Goal: Task Accomplishment & Management: Manage account settings

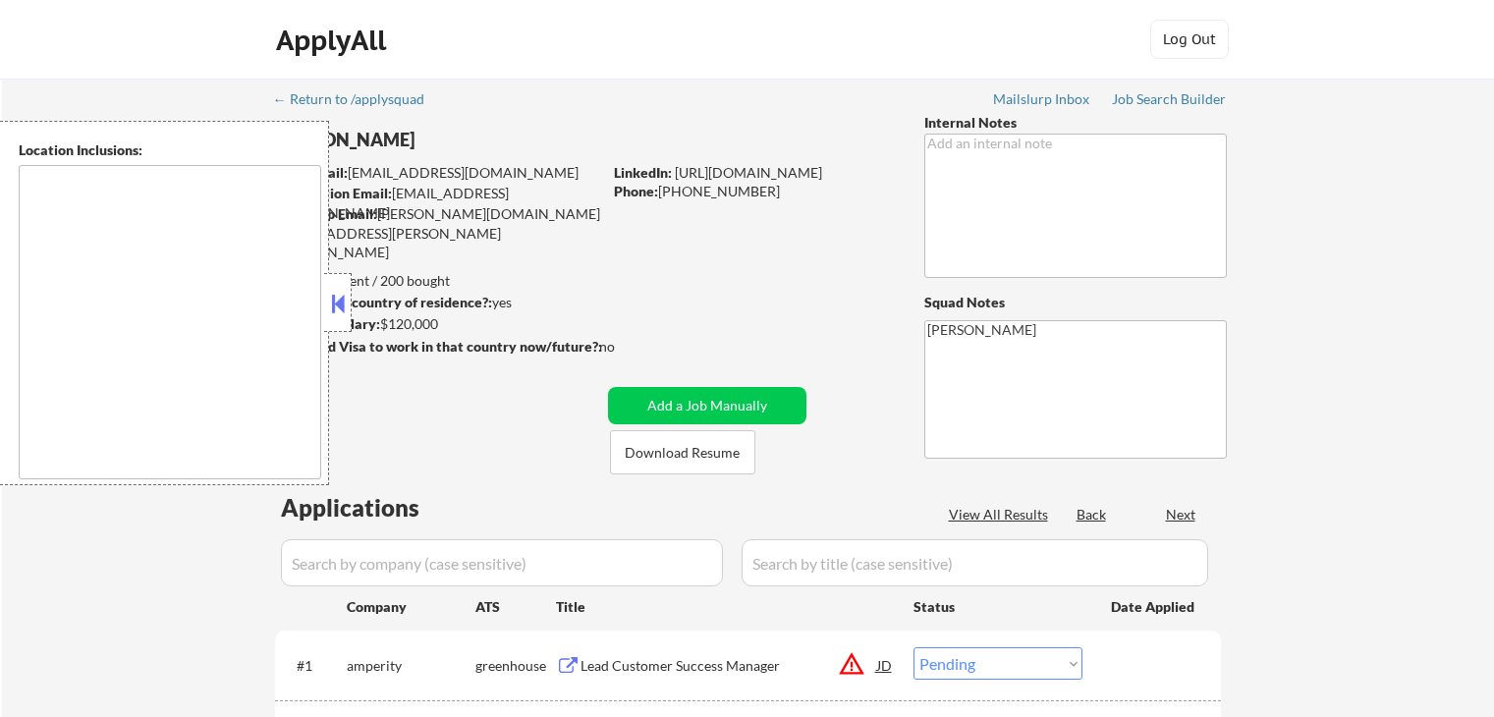
select select ""pending""
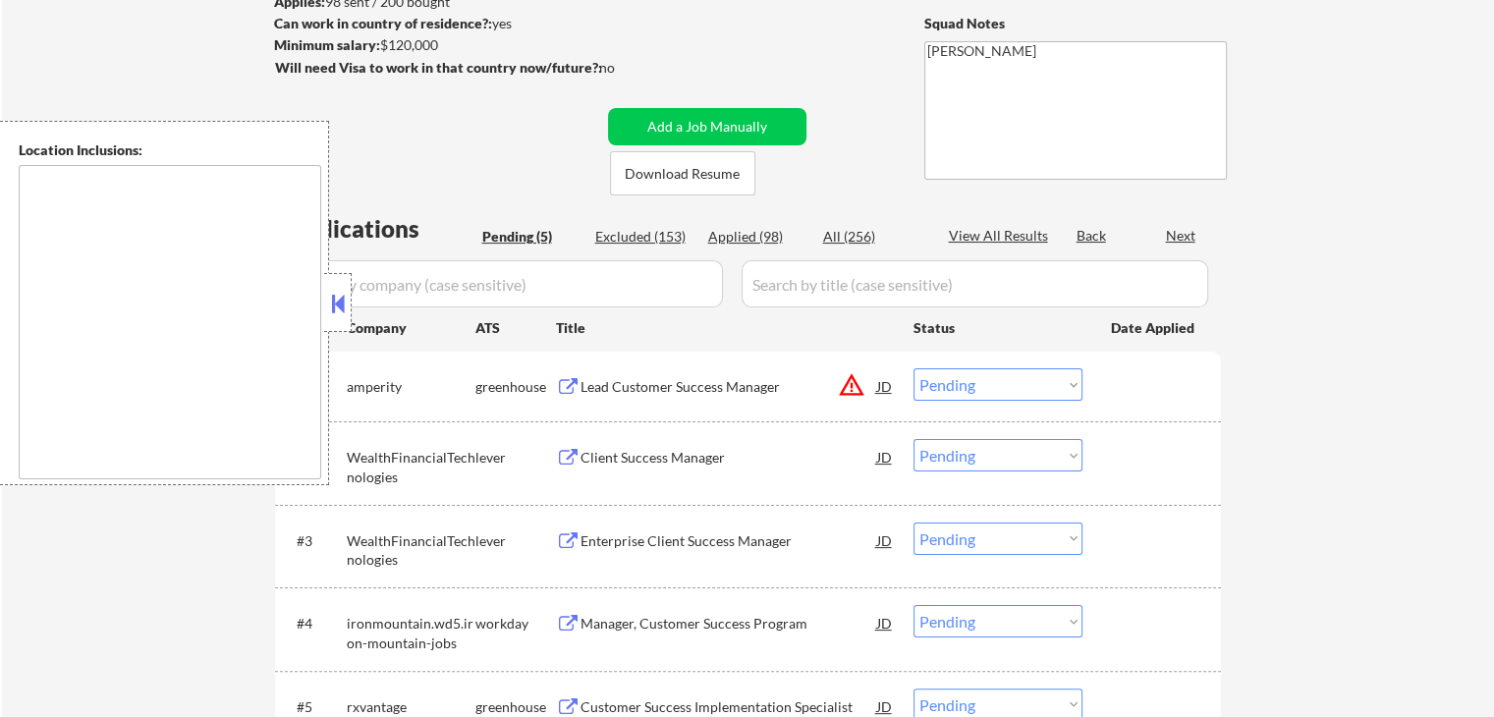
type textarea "[GEOGRAPHIC_DATA], [GEOGRAPHIC_DATA] [GEOGRAPHIC_DATA], [GEOGRAPHIC_DATA] [GEOG…"
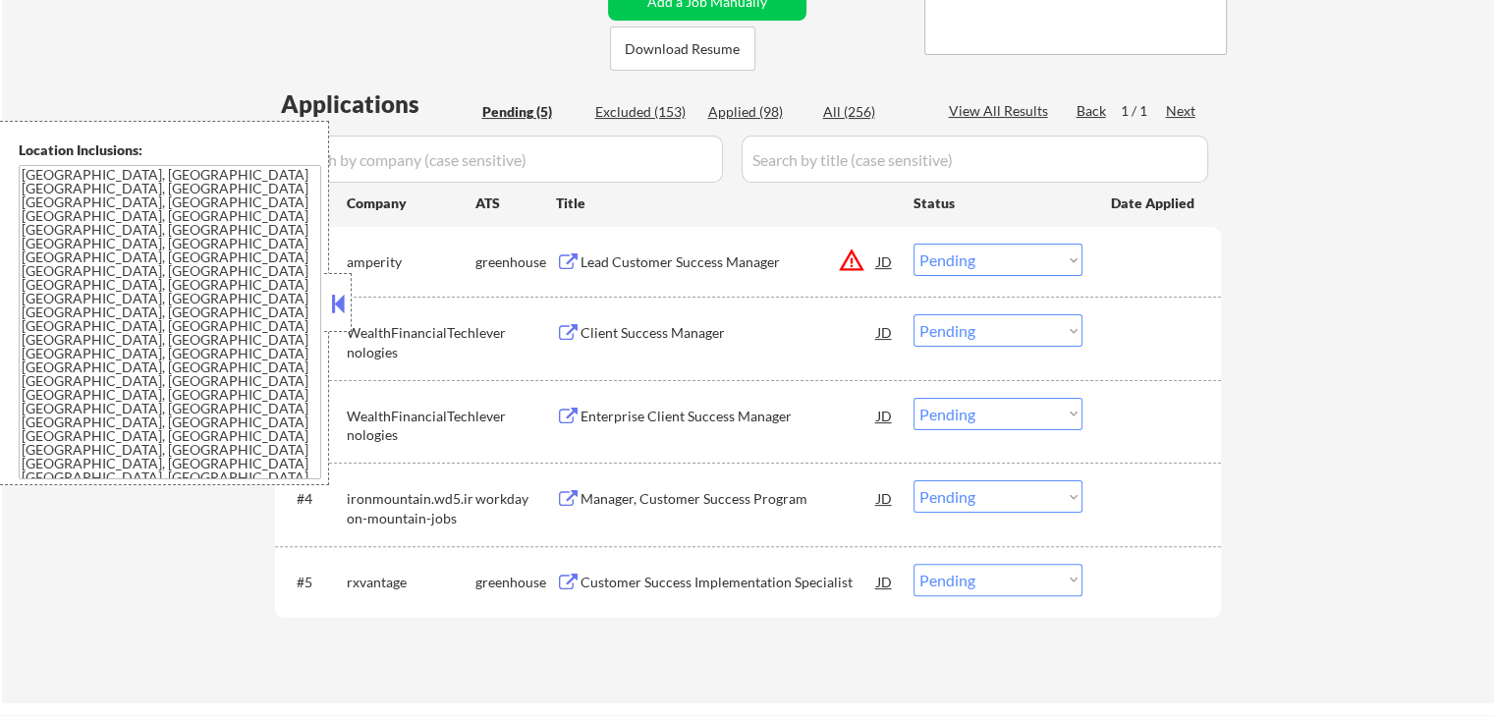
scroll to position [491, 0]
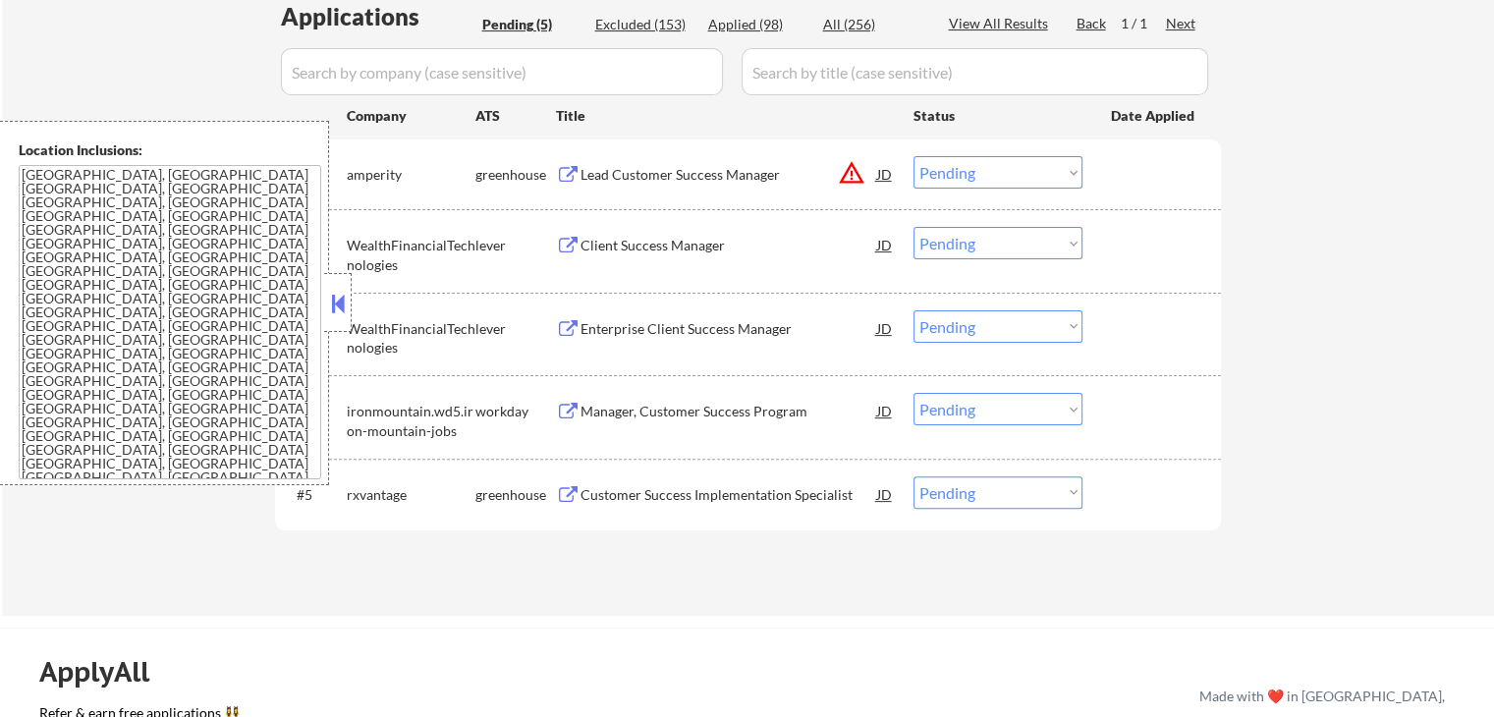
click at [561, 166] on button at bounding box center [568, 175] width 25 height 19
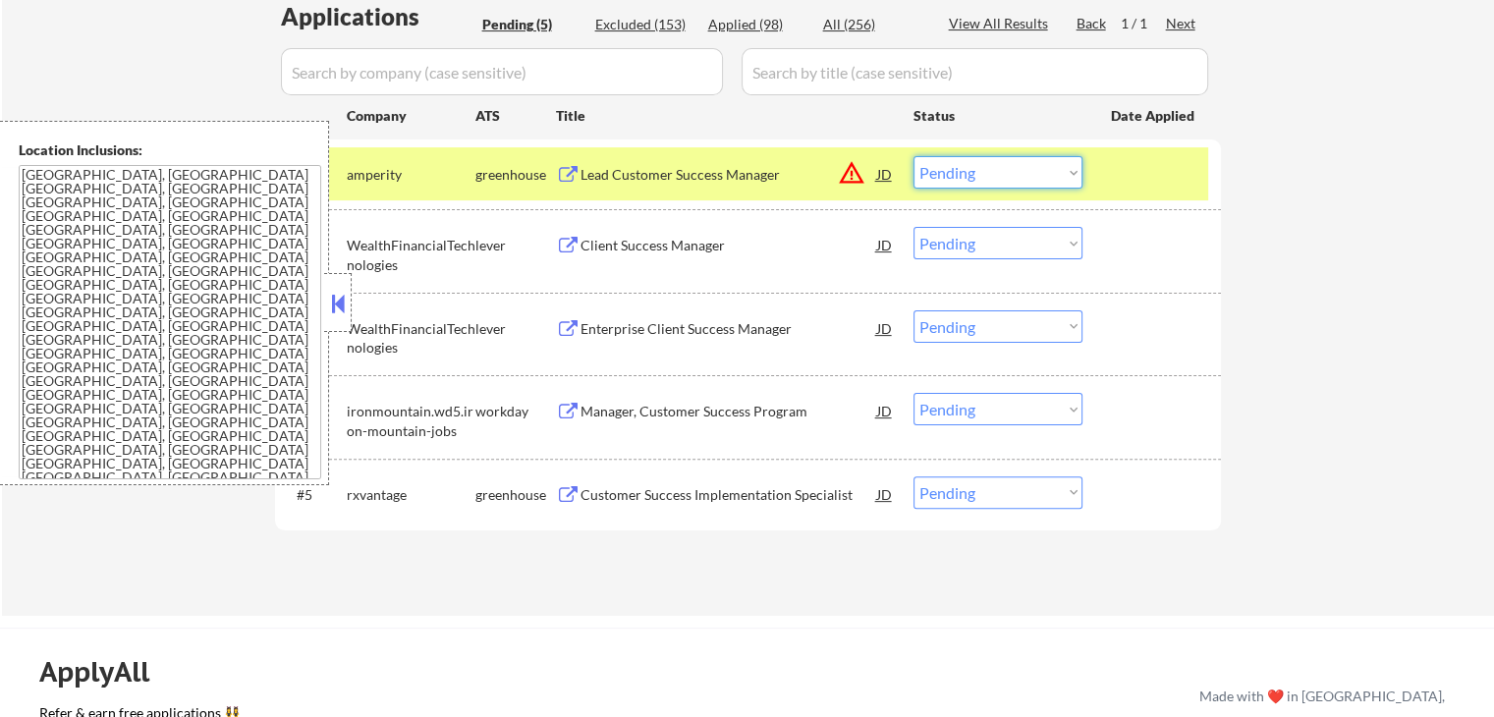
click at [954, 169] on select "Choose an option... Pending Applied Excluded (Questions) Excluded (Expired) Exc…" at bounding box center [997, 172] width 169 height 32
click at [913, 156] on select "Choose an option... Pending Applied Excluded (Questions) Excluded (Expired) Exc…" at bounding box center [997, 172] width 169 height 32
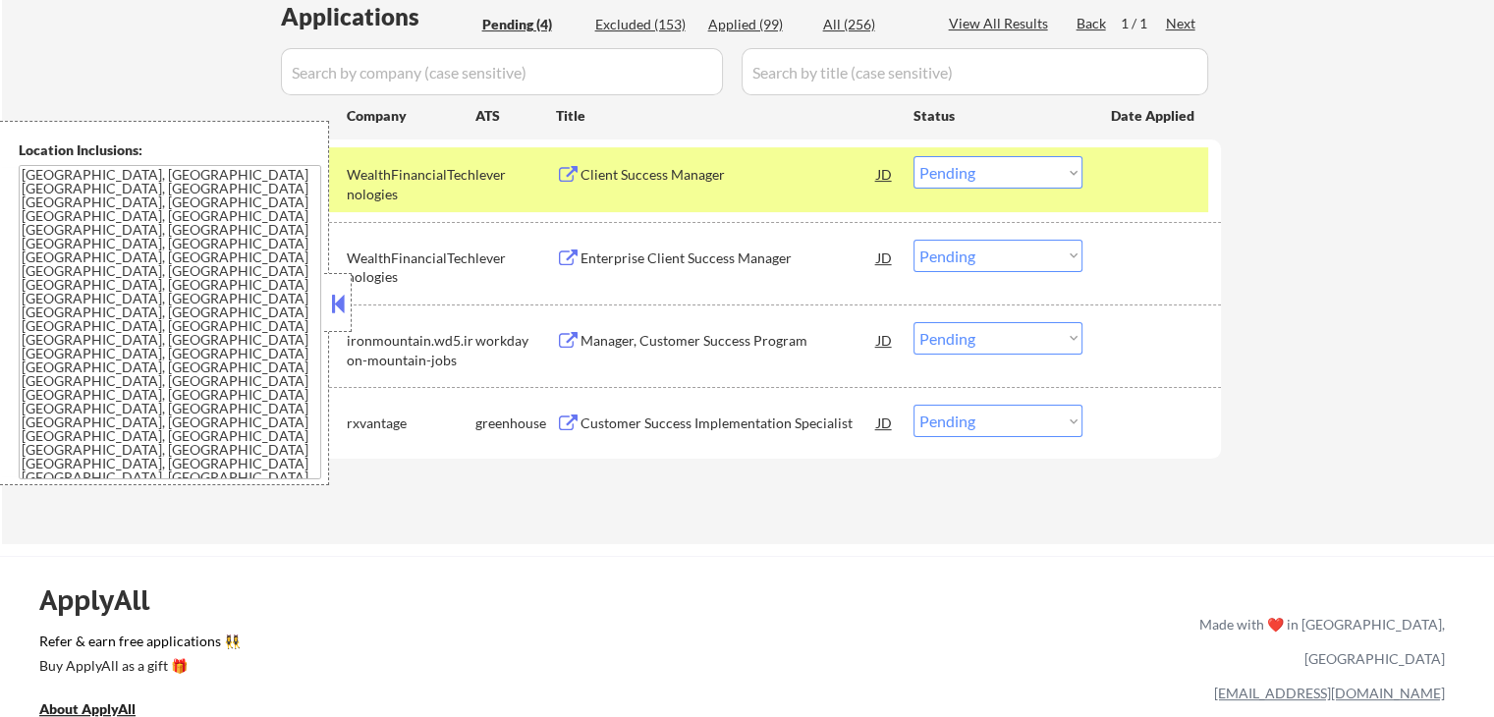
click at [574, 168] on button at bounding box center [568, 175] width 25 height 19
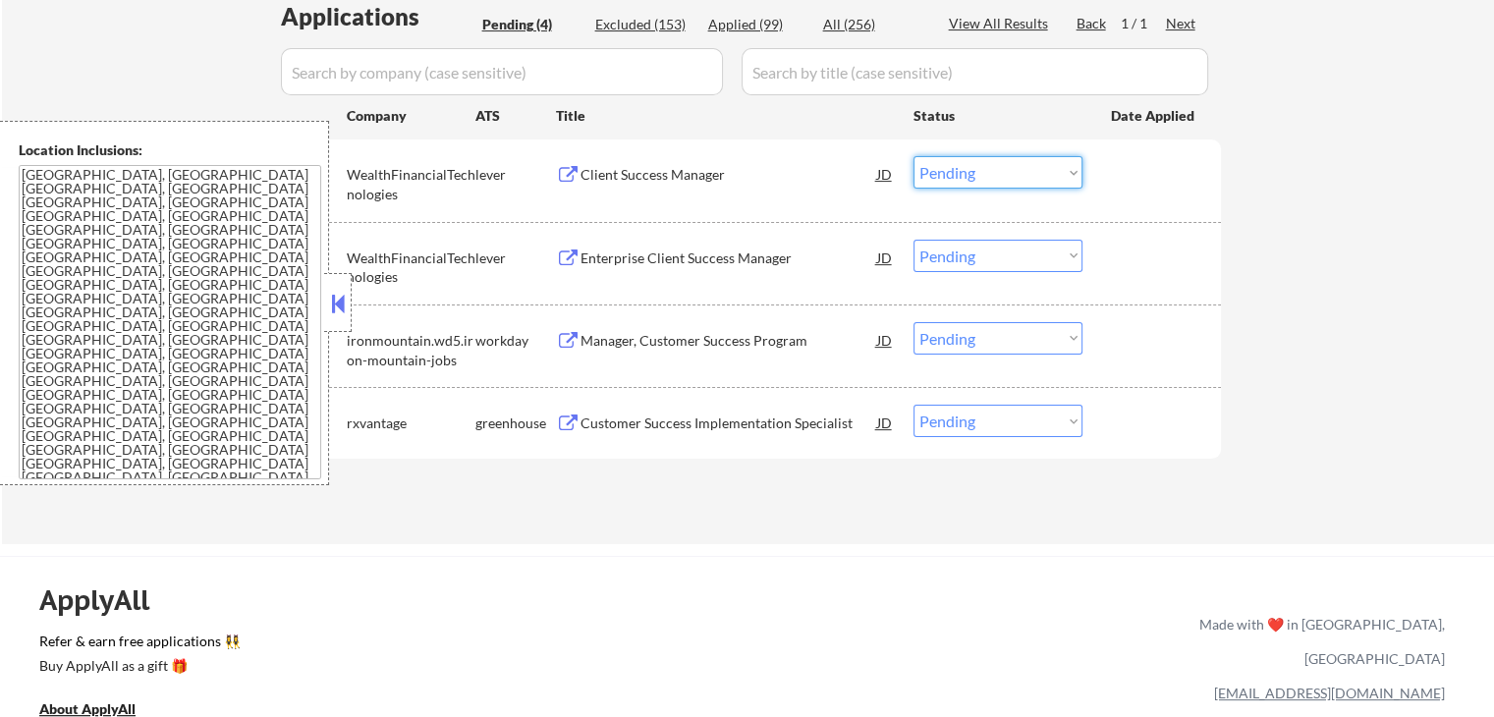
click at [970, 174] on select "Choose an option... Pending Applied Excluded (Questions) Excluded (Expired) Exc…" at bounding box center [997, 172] width 169 height 32
click at [913, 156] on select "Choose an option... Pending Applied Excluded (Questions) Excluded (Expired) Exc…" at bounding box center [997, 172] width 169 height 32
click at [563, 259] on button at bounding box center [568, 258] width 25 height 19
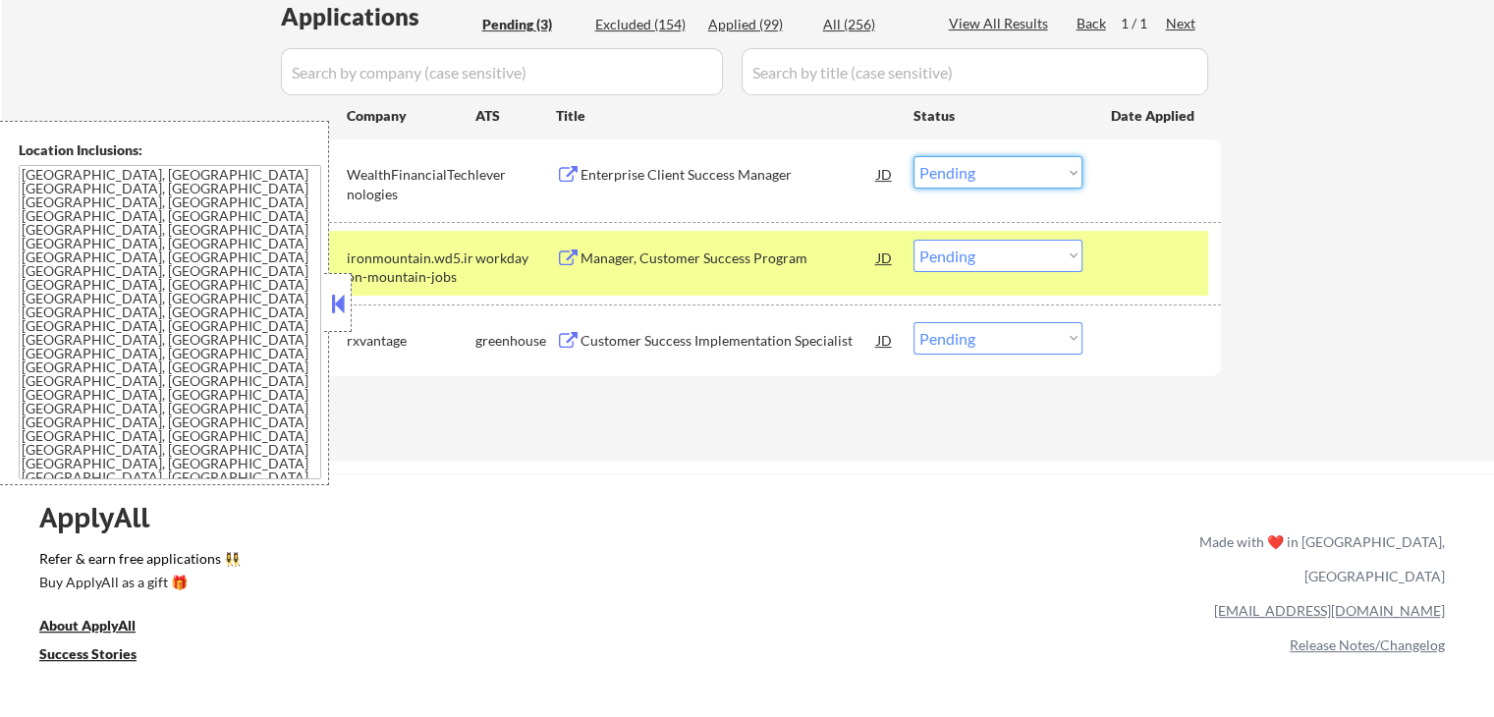
click at [966, 170] on select "Choose an option... Pending Applied Excluded (Questions) Excluded (Expired) Exc…" at bounding box center [997, 172] width 169 height 32
click at [913, 156] on select "Choose an option... Pending Applied Excluded (Questions) Excluded (Expired) Exc…" at bounding box center [997, 172] width 169 height 32
click at [572, 331] on div "Customer Success Implementation Specialist JD" at bounding box center [725, 339] width 339 height 35
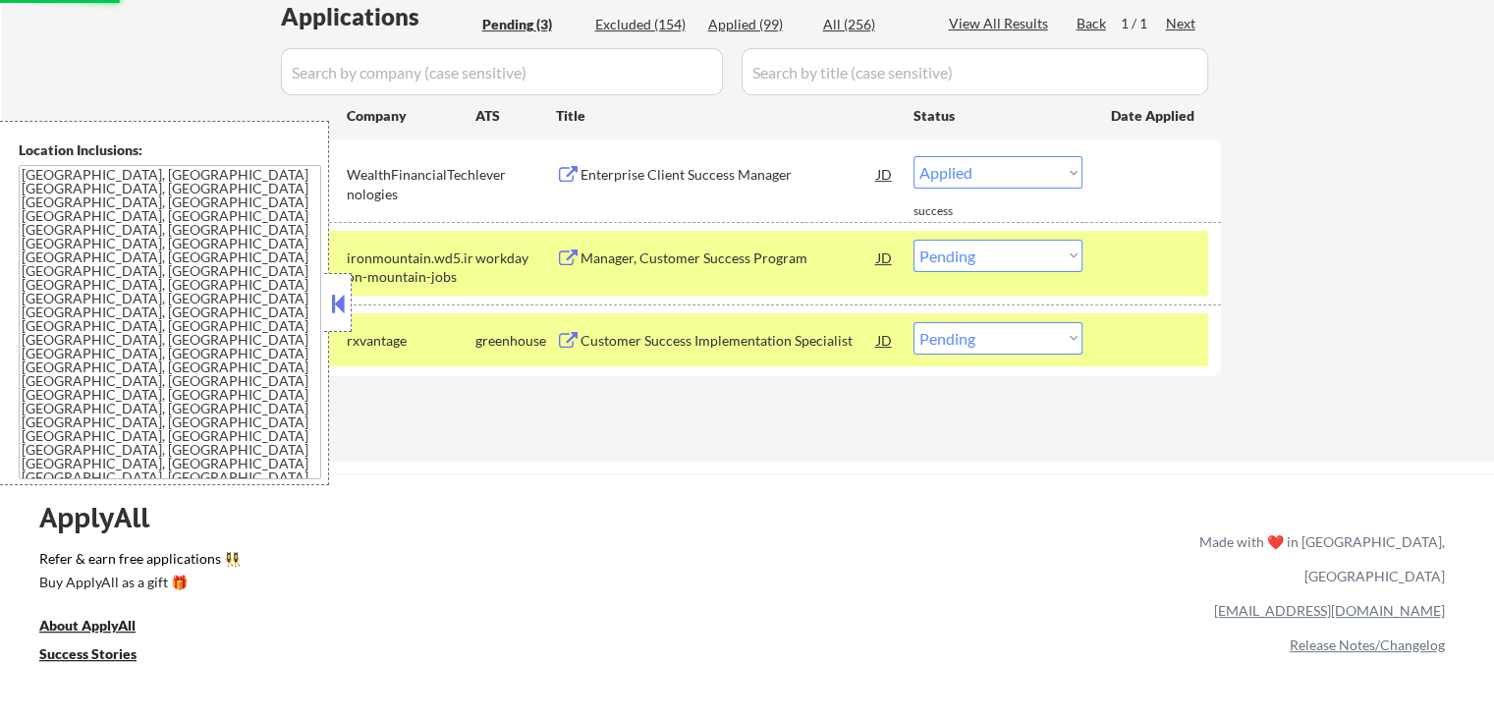
select select ""pending""
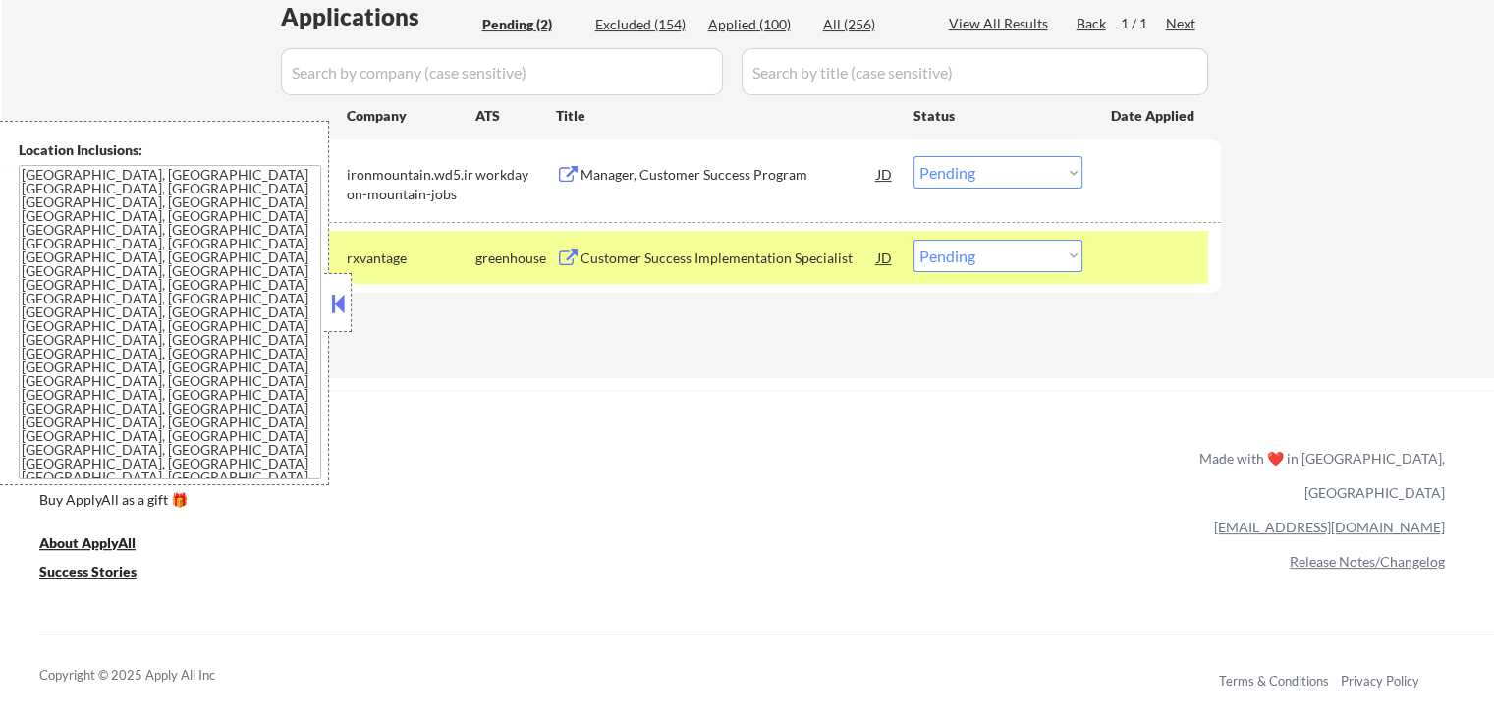
click at [987, 256] on select "Choose an option... Pending Applied Excluded (Questions) Excluded (Expired) Exc…" at bounding box center [997, 256] width 169 height 32
select select ""excluded""
click at [913, 240] on select "Choose an option... Pending Applied Excluded (Questions) Excluded (Expired) Exc…" at bounding box center [997, 256] width 169 height 32
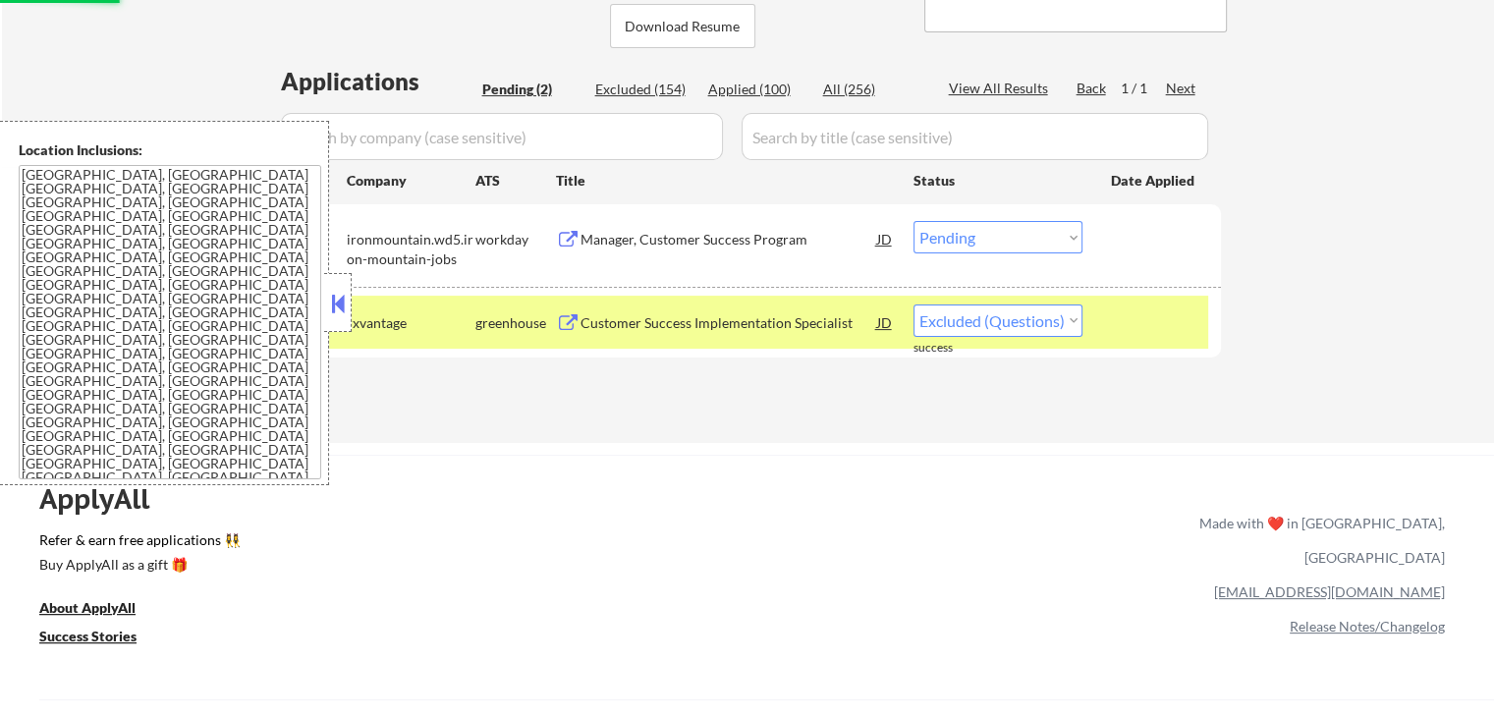
scroll to position [393, 0]
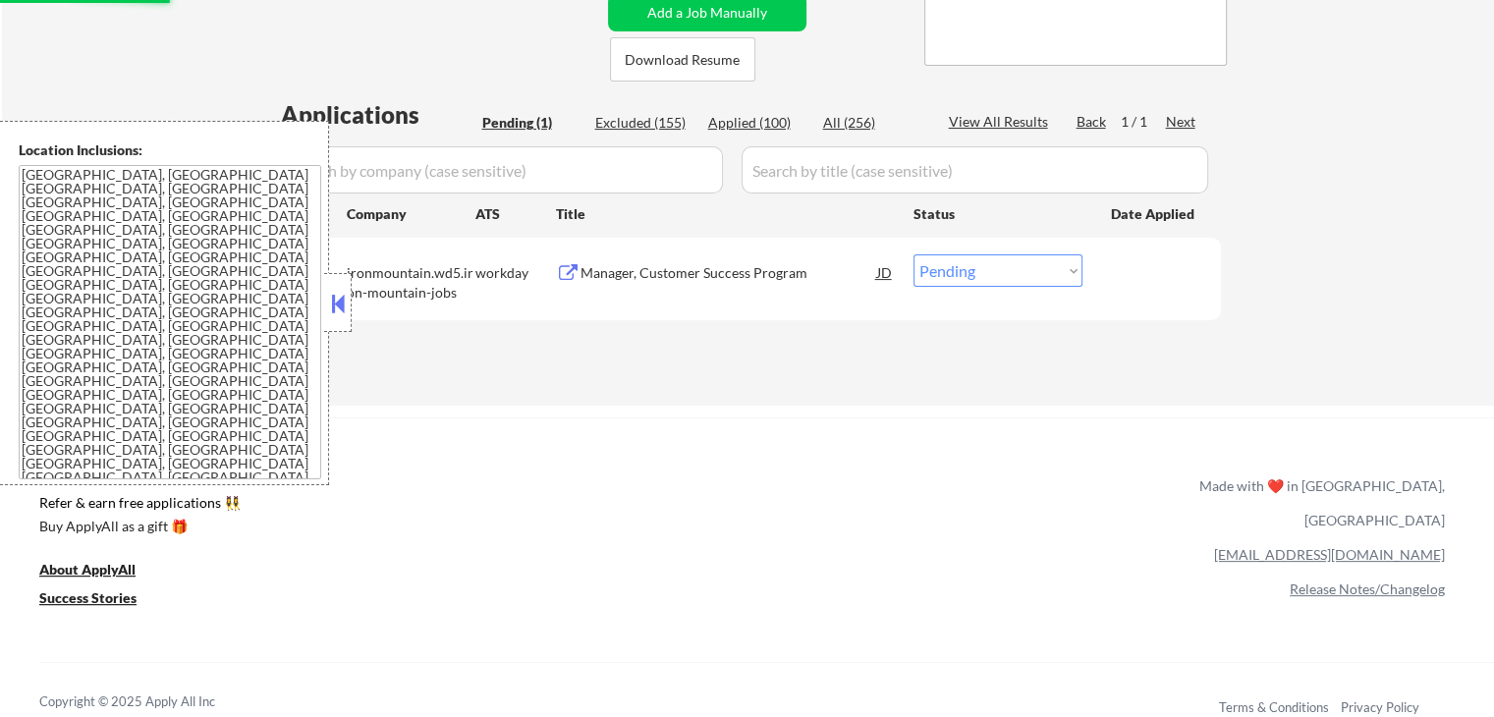
click at [572, 273] on button at bounding box center [568, 273] width 25 height 19
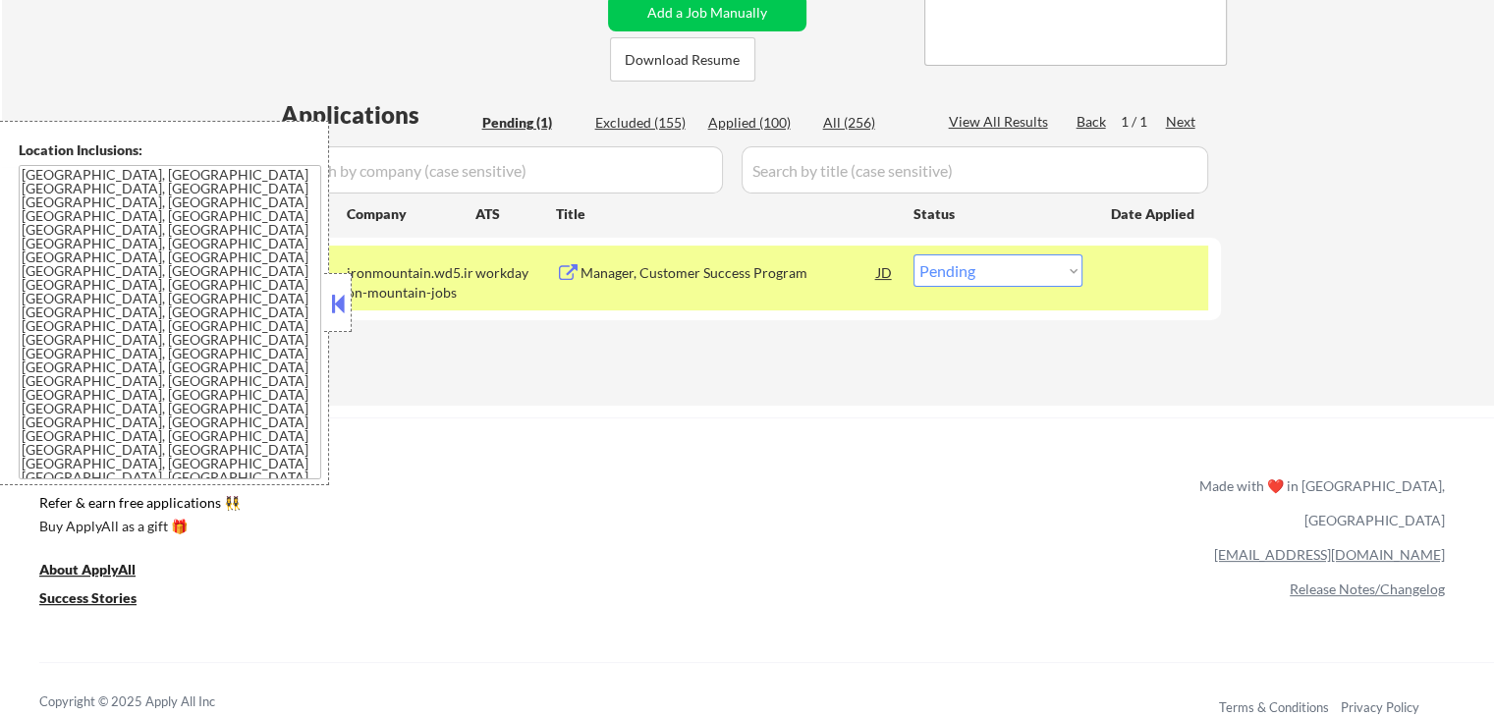
click at [1002, 265] on select "Choose an option... Pending Applied Excluded (Questions) Excluded (Expired) Exc…" at bounding box center [997, 270] width 169 height 32
select select ""excluded__expired_""
click at [913, 254] on select "Choose an option... Pending Applied Excluded (Questions) Excluded (Expired) Exc…" at bounding box center [997, 270] width 169 height 32
